Goal: Information Seeking & Learning: Learn about a topic

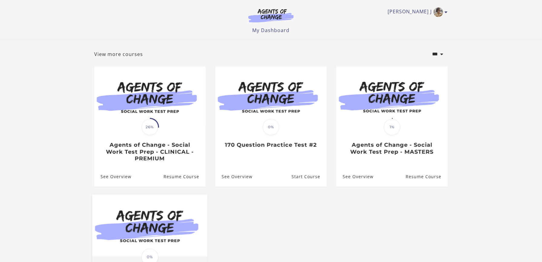
scroll to position [40, 0]
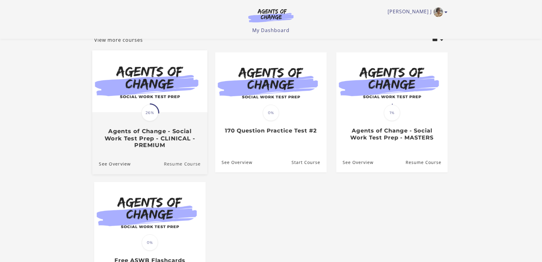
click at [186, 165] on link "Resume Course" at bounding box center [186, 164] width 44 height 20
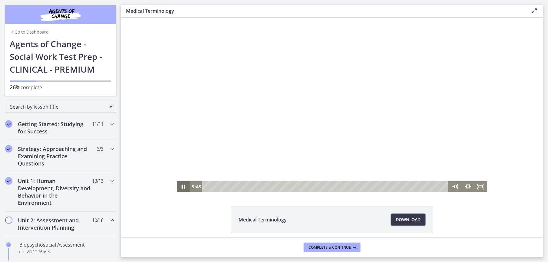
click at [180, 186] on icon "Pause" at bounding box center [183, 186] width 13 height 11
click at [182, 186] on icon "Play Video" at bounding box center [184, 186] width 4 height 5
click at [180, 186] on icon "Pause" at bounding box center [182, 186] width 15 height 13
click at [190, 209] on div "Medical Terminology Download Opens in a new window" at bounding box center [332, 234] width 422 height 56
click at [182, 186] on icon "Play Video" at bounding box center [184, 186] width 4 height 5
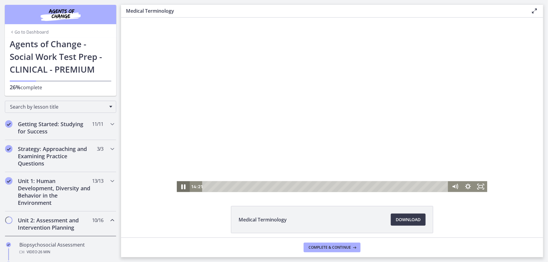
click at [181, 188] on icon "Pause" at bounding box center [182, 186] width 15 height 13
click at [181, 188] on icon "Play Video" at bounding box center [183, 186] width 13 height 11
click at [181, 188] on icon "Pause" at bounding box center [183, 186] width 13 height 11
click at [181, 188] on icon "Play Video" at bounding box center [183, 186] width 15 height 13
click at [181, 188] on icon "Pause" at bounding box center [182, 186] width 15 height 13
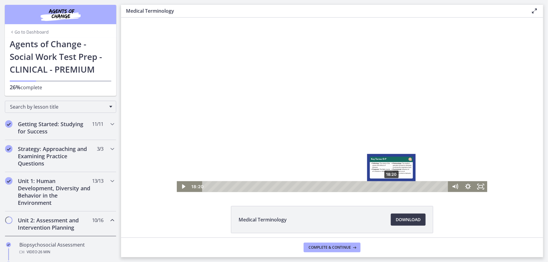
click at [390, 187] on div "Playbar" at bounding box center [392, 187] width 4 height 4
click at [386, 188] on div "18:00" at bounding box center [326, 186] width 238 height 11
click at [390, 188] on div "Playbar" at bounding box center [392, 187] width 4 height 4
click at [386, 186] on div "Playbar" at bounding box center [388, 187] width 4 height 4
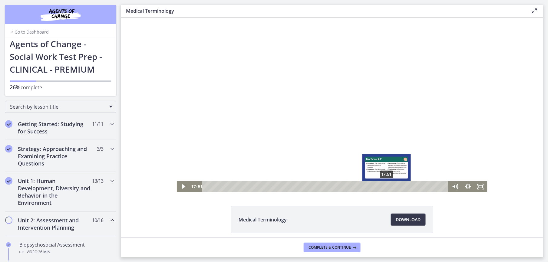
click at [385, 186] on div "Playbar" at bounding box center [387, 187] width 4 height 4
click at [383, 186] on div "Playbar" at bounding box center [385, 187] width 4 height 4
click at [385, 187] on div "17:56" at bounding box center [326, 186] width 238 height 11
drag, startPoint x: 382, startPoint y: 185, endPoint x: 385, endPoint y: 187, distance: 3.7
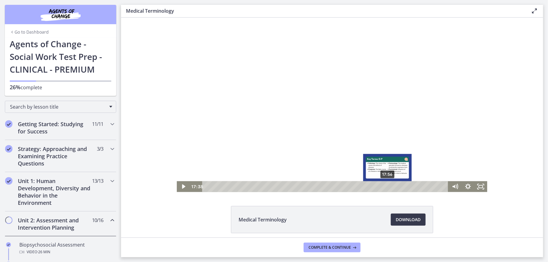
click at [385, 187] on div "Playbar" at bounding box center [385, 187] width 4 height 4
click at [386, 187] on div "Playbar" at bounding box center [388, 187] width 4 height 4
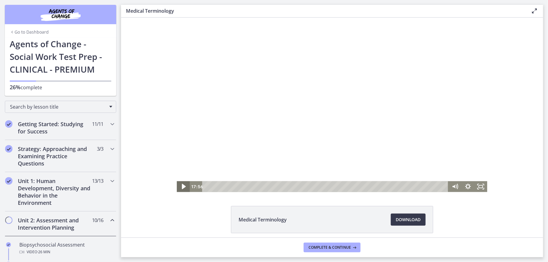
click at [182, 187] on icon "Play Video" at bounding box center [184, 186] width 4 height 5
click at [180, 187] on icon "Pause" at bounding box center [183, 186] width 13 height 11
click at [182, 187] on icon "Play Video" at bounding box center [183, 187] width 3 height 5
click at [180, 187] on icon "Pause" at bounding box center [182, 186] width 15 height 13
click at [182, 187] on icon "Play Video" at bounding box center [184, 186] width 4 height 5
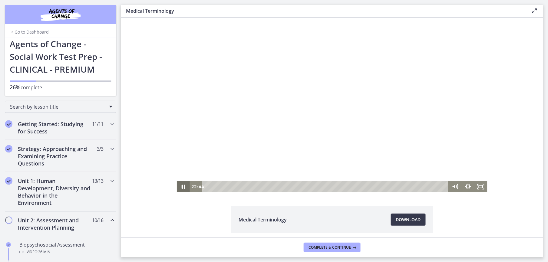
click at [180, 187] on icon "Pause" at bounding box center [183, 186] width 13 height 11
click at [182, 187] on icon "Play Video" at bounding box center [183, 187] width 3 height 5
